Goal: Navigation & Orientation: Find specific page/section

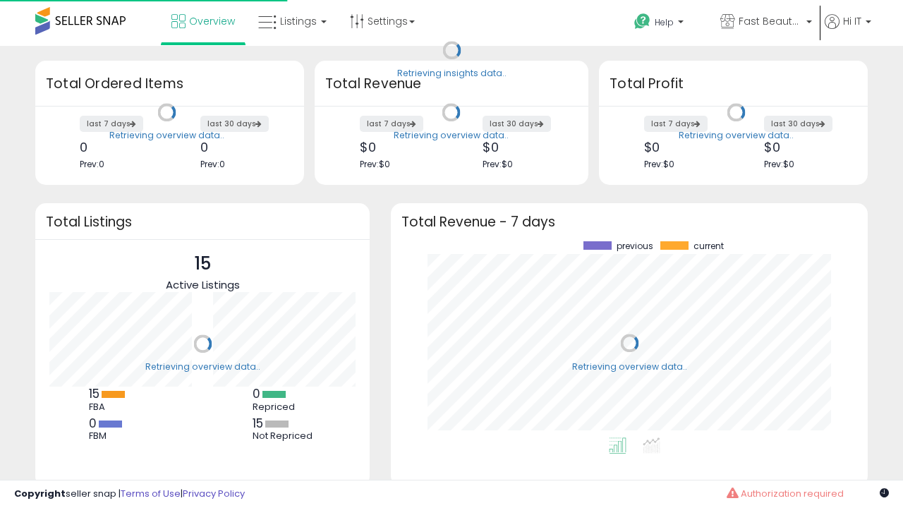
scroll to position [196, 449]
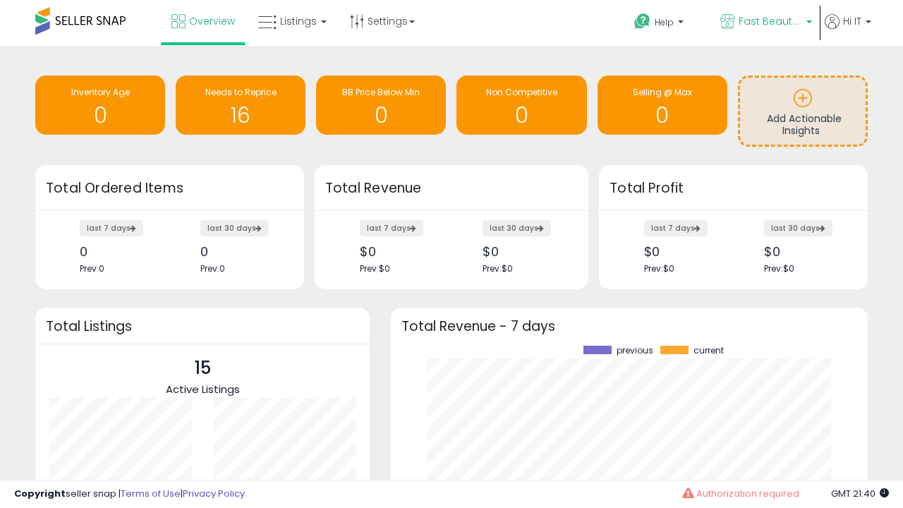
click at [765, 23] on span "Fast Beauty ([GEOGRAPHIC_DATA])" at bounding box center [770, 21] width 63 height 14
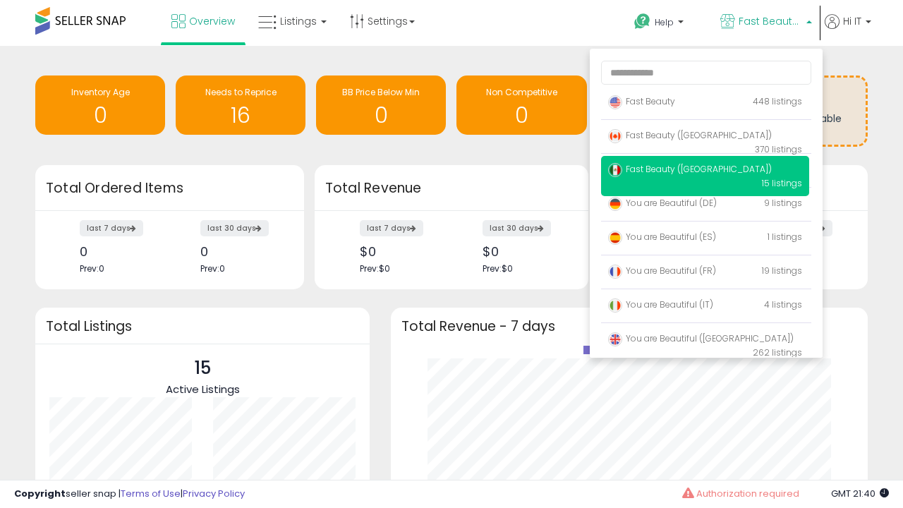
click at [705, 307] on span "You are Beautiful (IT)" at bounding box center [660, 304] width 105 height 12
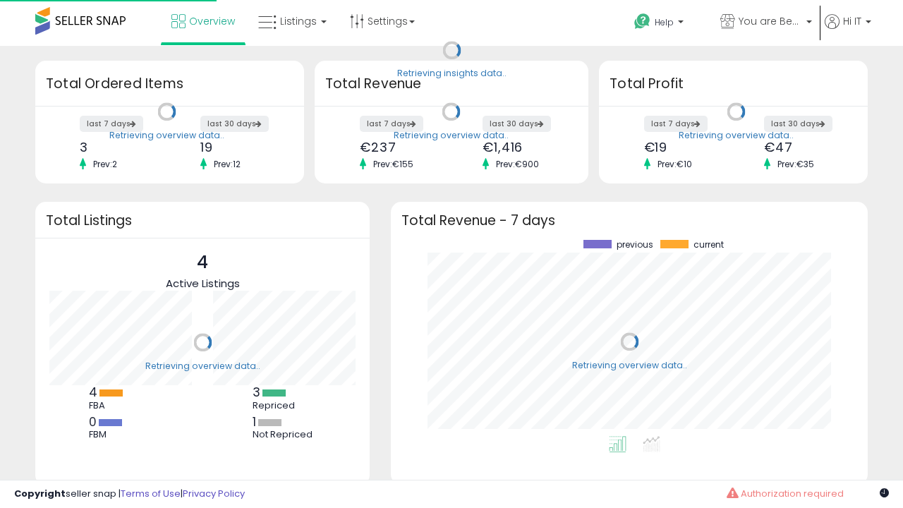
scroll to position [196, 449]
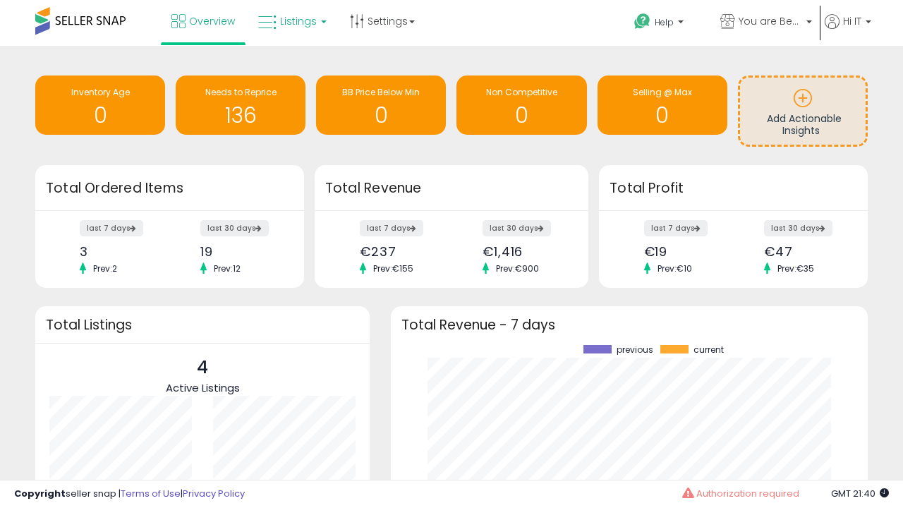
click at [291, 21] on span "Listings" at bounding box center [298, 21] width 37 height 14
